Goal: Task Accomplishment & Management: Manage account settings

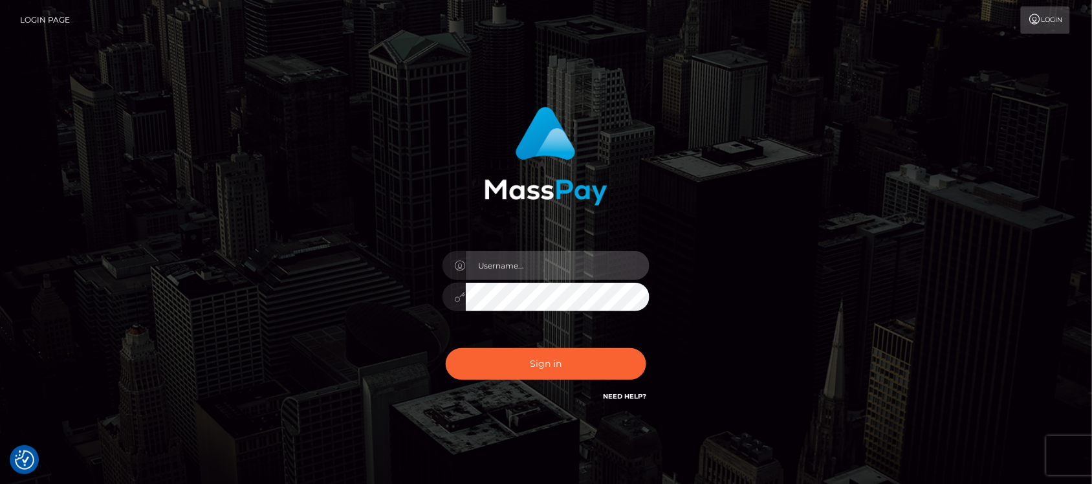
type input "hello.feetfinder"
drag, startPoint x: 538, startPoint y: 257, endPoint x: 565, endPoint y: 275, distance: 31.7
click at [538, 257] on input "hello.feetfinder" at bounding box center [558, 265] width 184 height 29
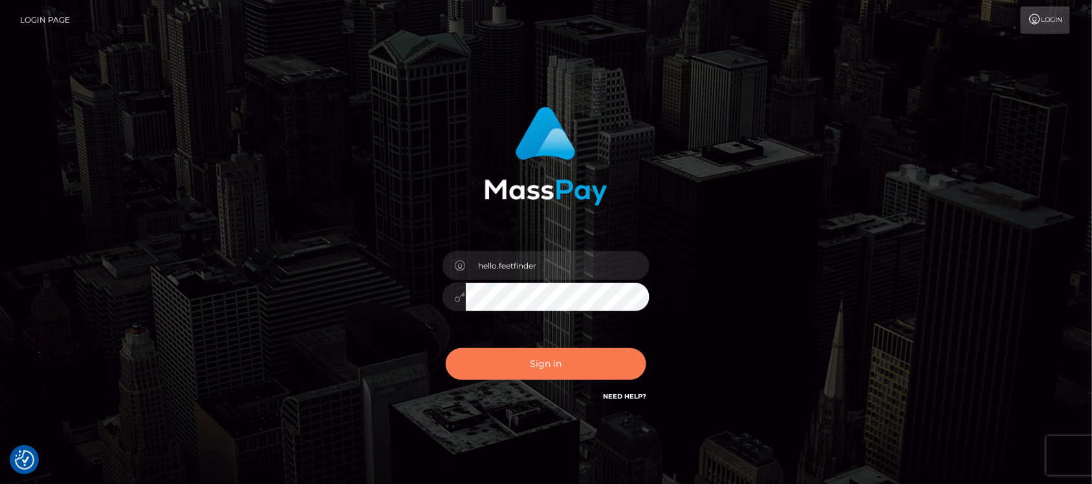
click at [568, 364] on button "Sign in" at bounding box center [546, 364] width 200 height 32
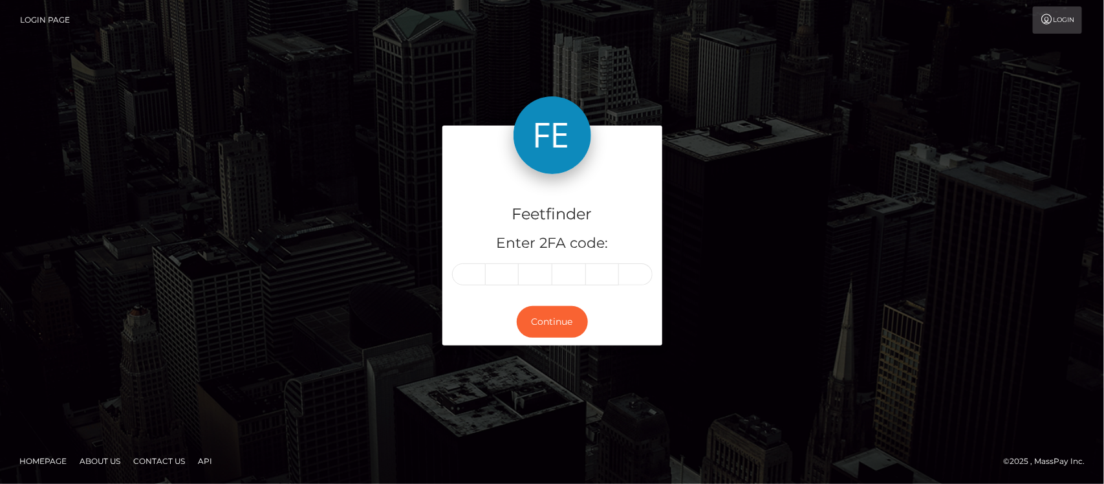
click at [470, 275] on input "text" at bounding box center [469, 274] width 34 height 22
type input "2"
type input "4"
type input "7"
type input "2"
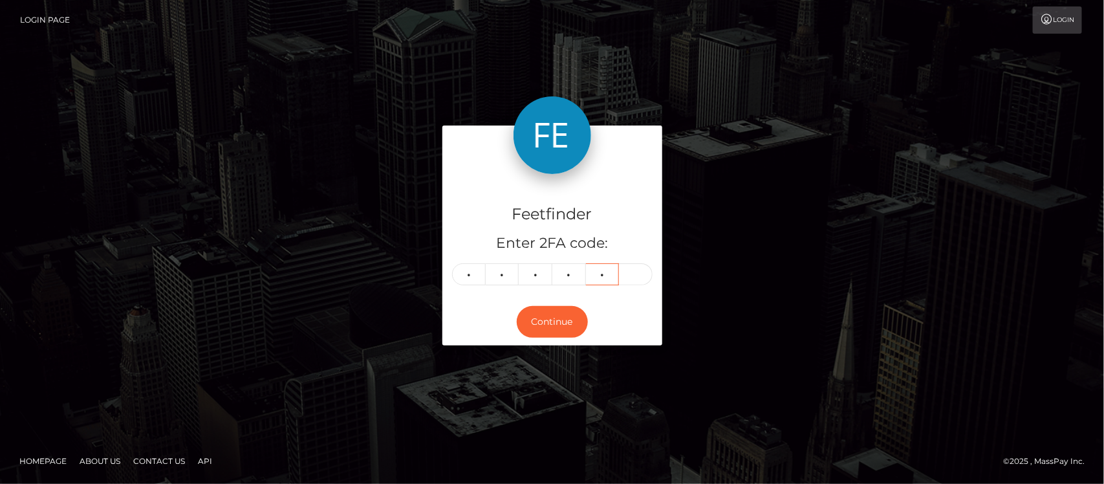
type input "6"
type input "0"
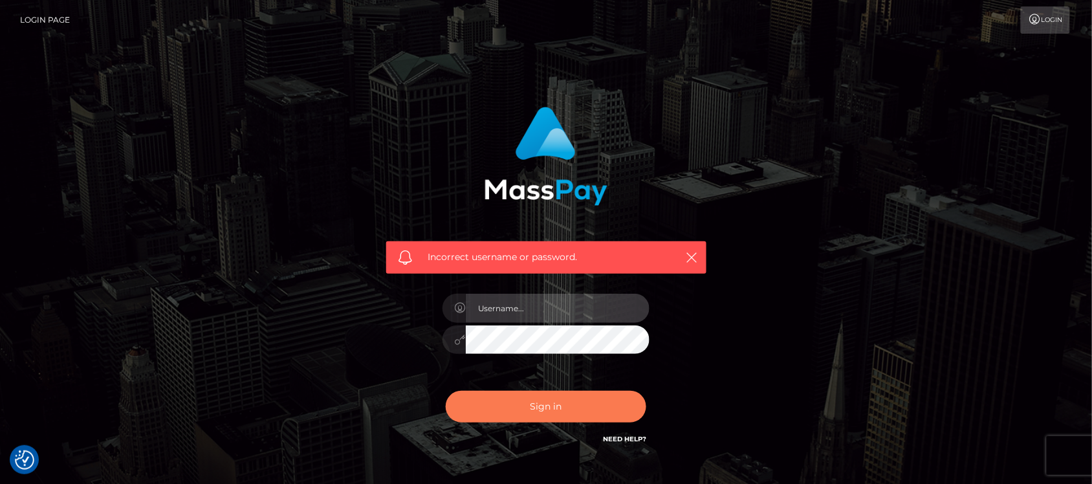
type input "hello.feetfinder"
click at [597, 409] on button "Sign in" at bounding box center [546, 407] width 200 height 32
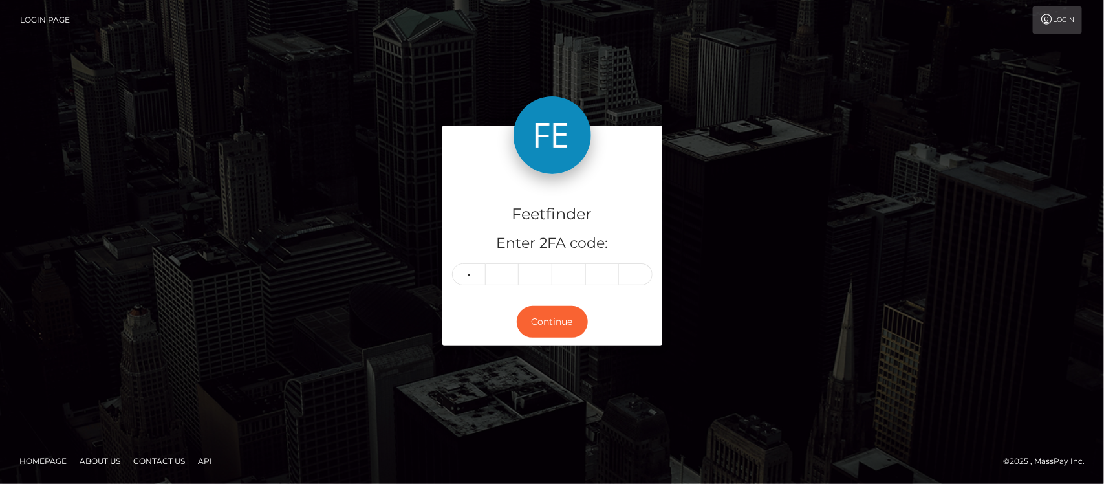
type input "2"
type input "7"
type input "4"
type input "2"
type input "6"
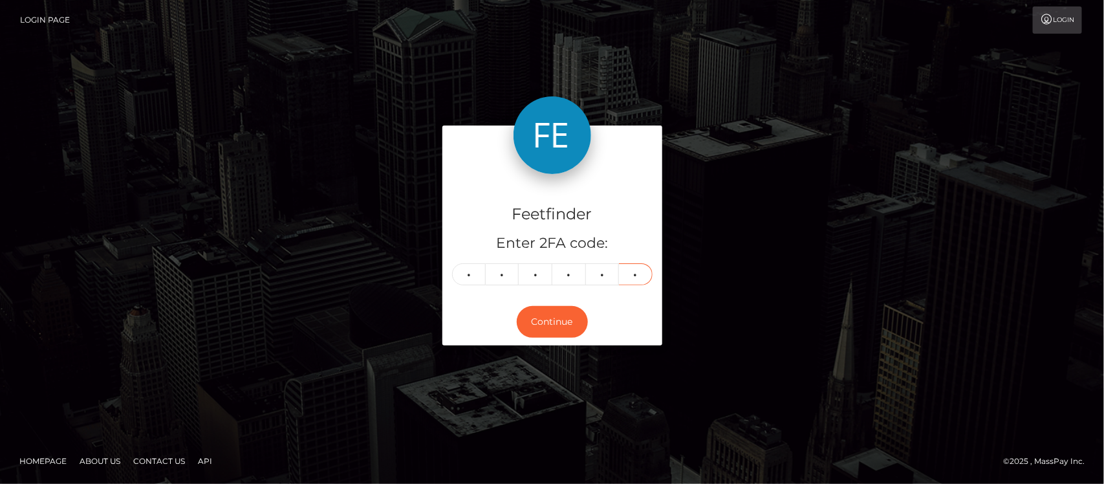
type input "0"
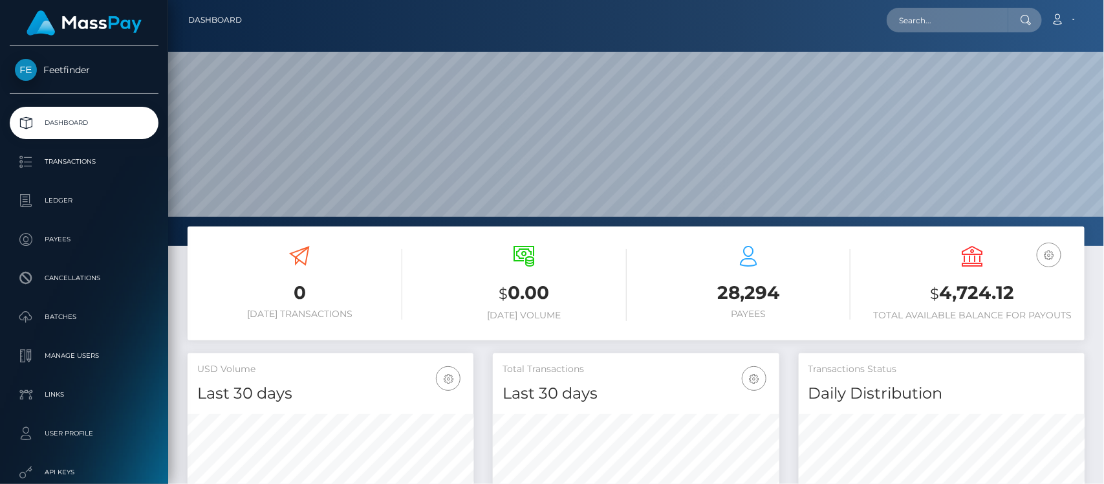
scroll to position [228, 286]
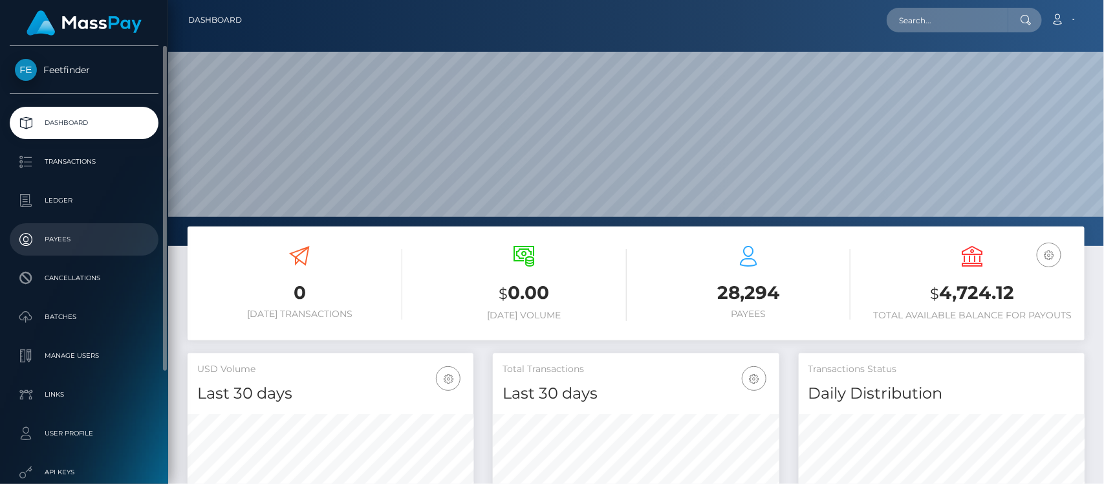
click at [72, 244] on p "Payees" at bounding box center [84, 239] width 138 height 19
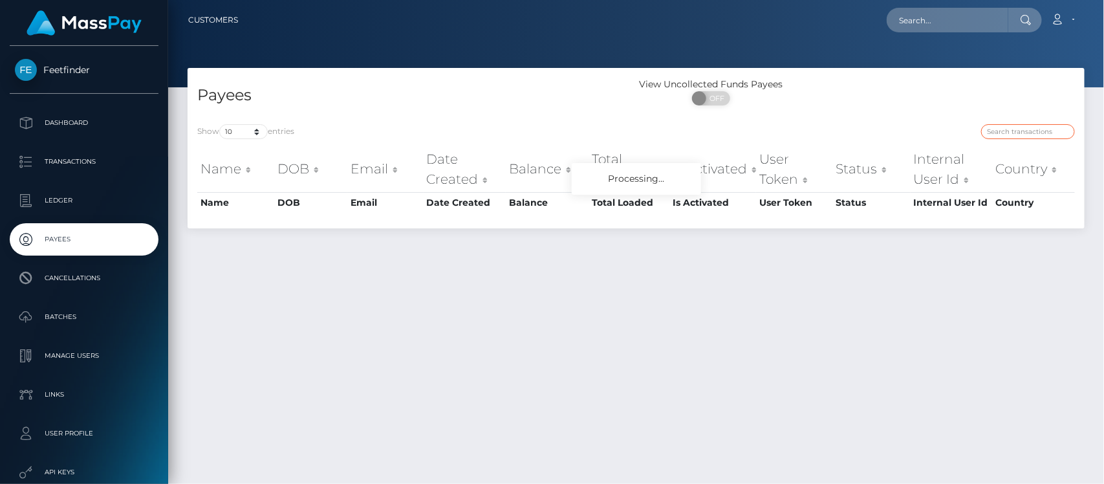
click at [1025, 130] on input "search" at bounding box center [1028, 131] width 94 height 15
paste input "[EMAIL_ADDRESS][DOMAIN_NAME]"
click at [1019, 135] on input "[EMAIL_ADDRESS][DOMAIN_NAME]" at bounding box center [1028, 131] width 94 height 15
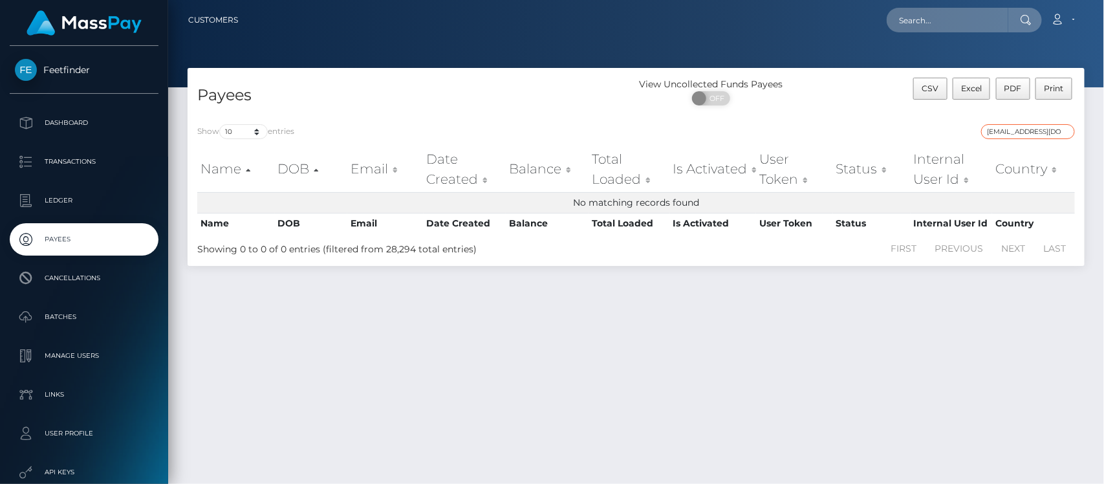
click at [1028, 131] on input "[EMAIL_ADDRESS][DOMAIN_NAME]" at bounding box center [1028, 131] width 94 height 15
paste input "981988af-7766-11f0-9703-0266f44cc279"
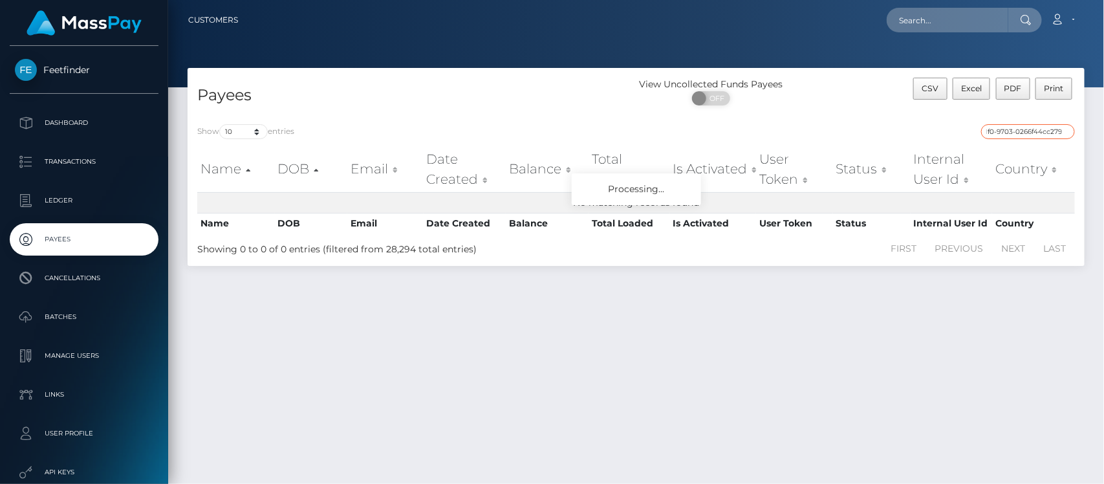
type input "981988af-7766-11f0-9703-0266f44cc279"
